Goal: Task Accomplishment & Management: Use online tool/utility

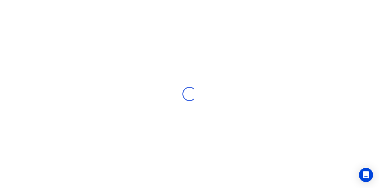
click at [177, 59] on div "Loading..." at bounding box center [189, 94] width 379 height 188
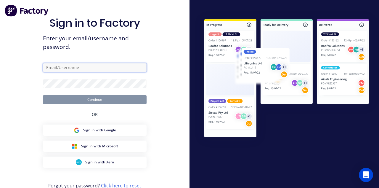
click at [61, 72] on input "text" at bounding box center [95, 67] width 104 height 9
type input "[EMAIL_ADDRESS][DOMAIN_NAME]"
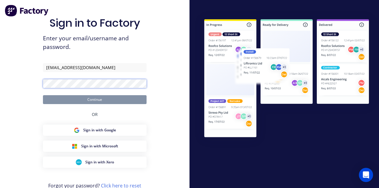
click at [43, 95] on button "Continue" at bounding box center [95, 99] width 104 height 9
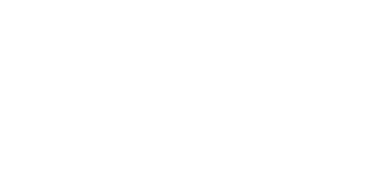
click at [55, 84] on div "Tracking" at bounding box center [47, 81] width 16 height 5
click at [187, 93] on button "Clock Off" at bounding box center [171, 93] width 33 height 9
